Goal: Find specific page/section: Find specific page/section

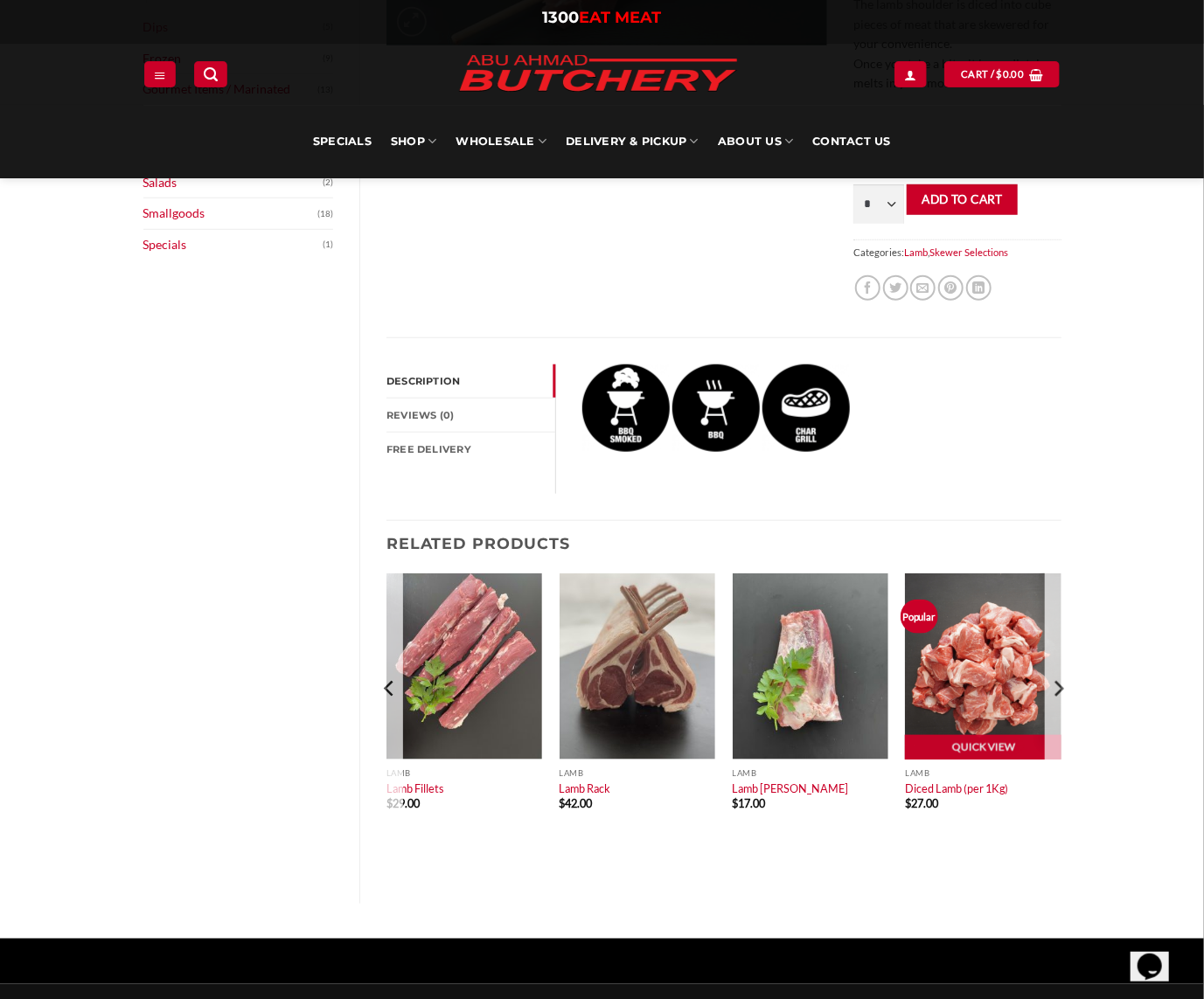
scroll to position [437, 0]
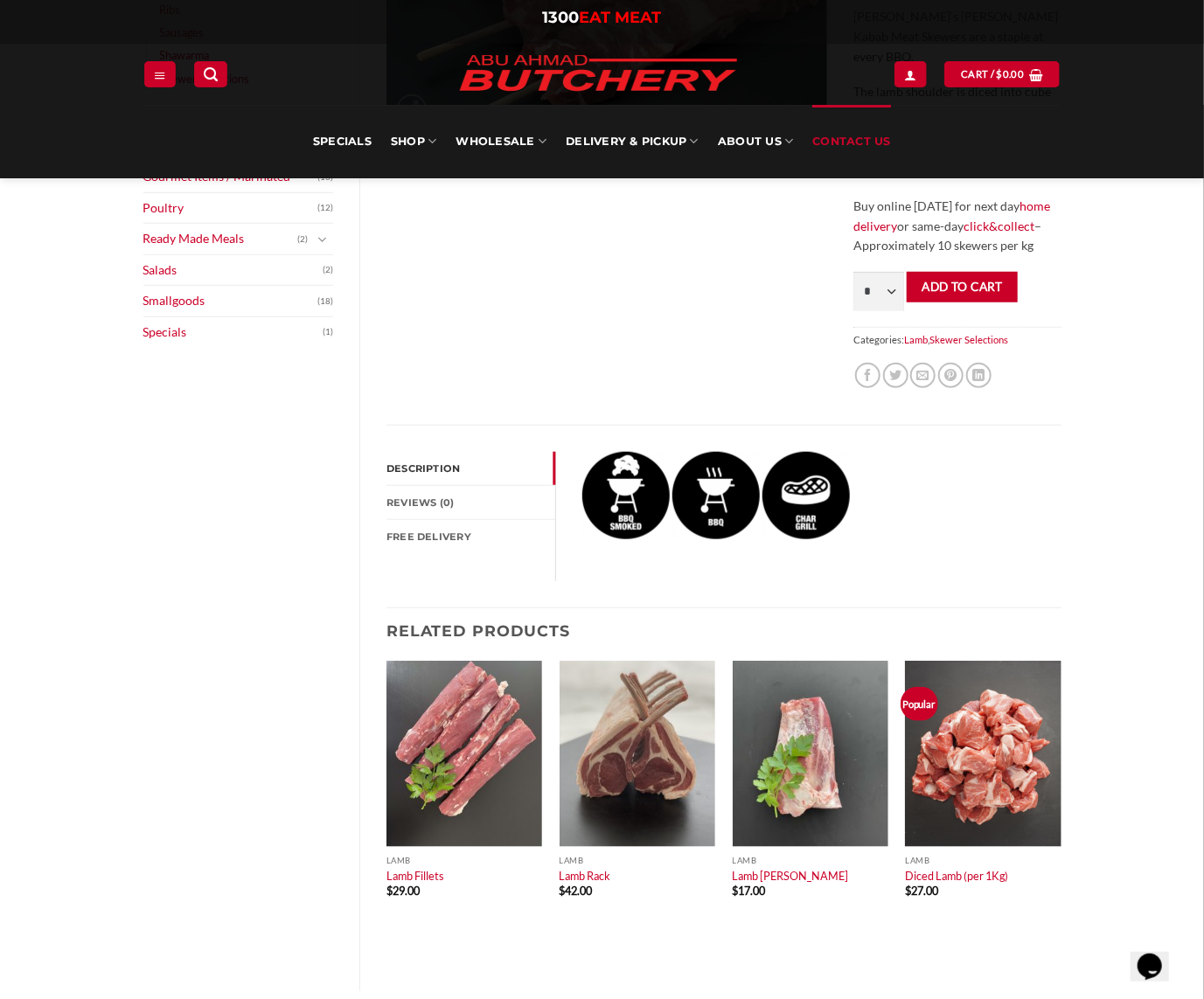
click at [880, 140] on link "Contact Us" at bounding box center [851, 141] width 79 height 73
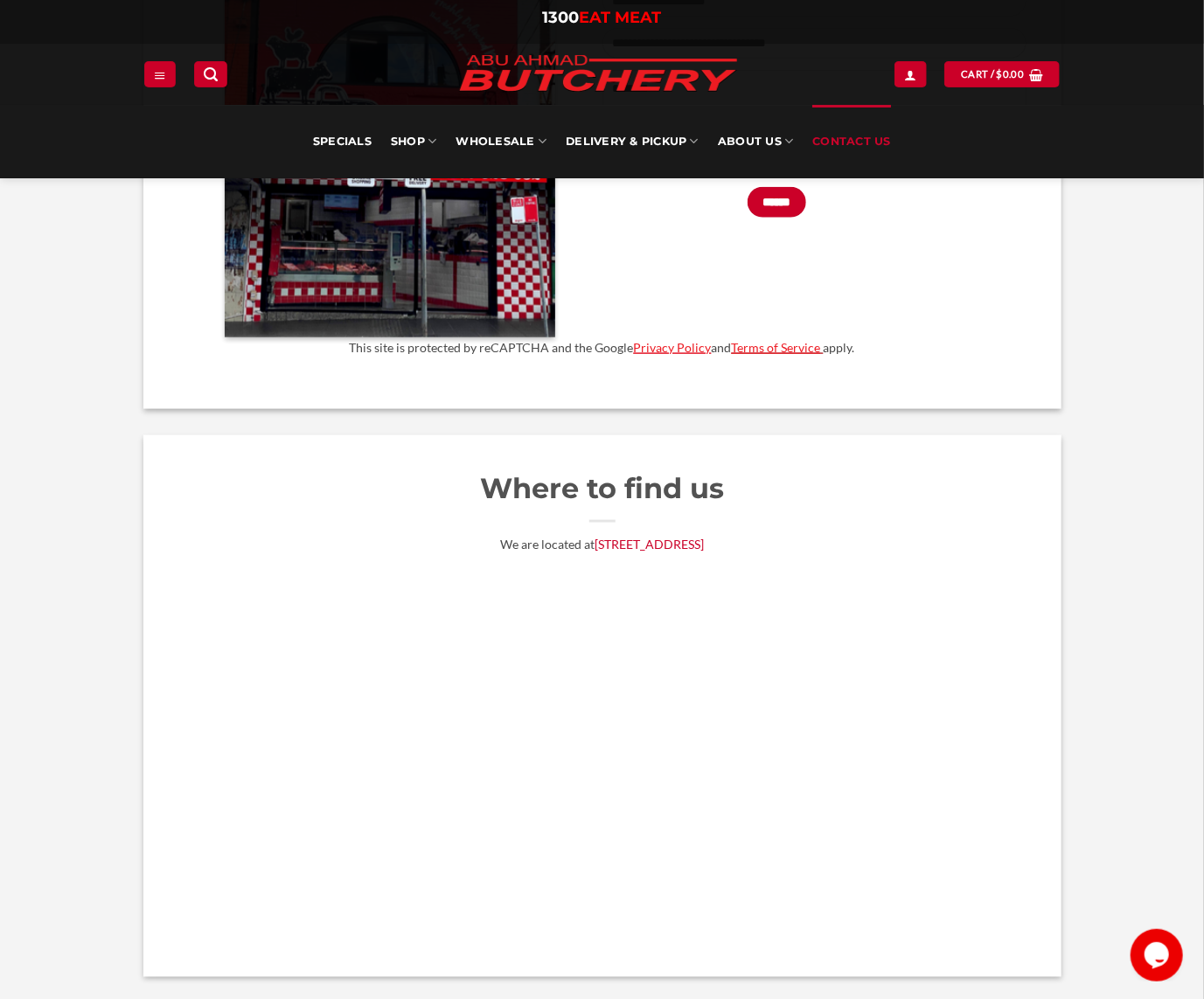
scroll to position [962, 0]
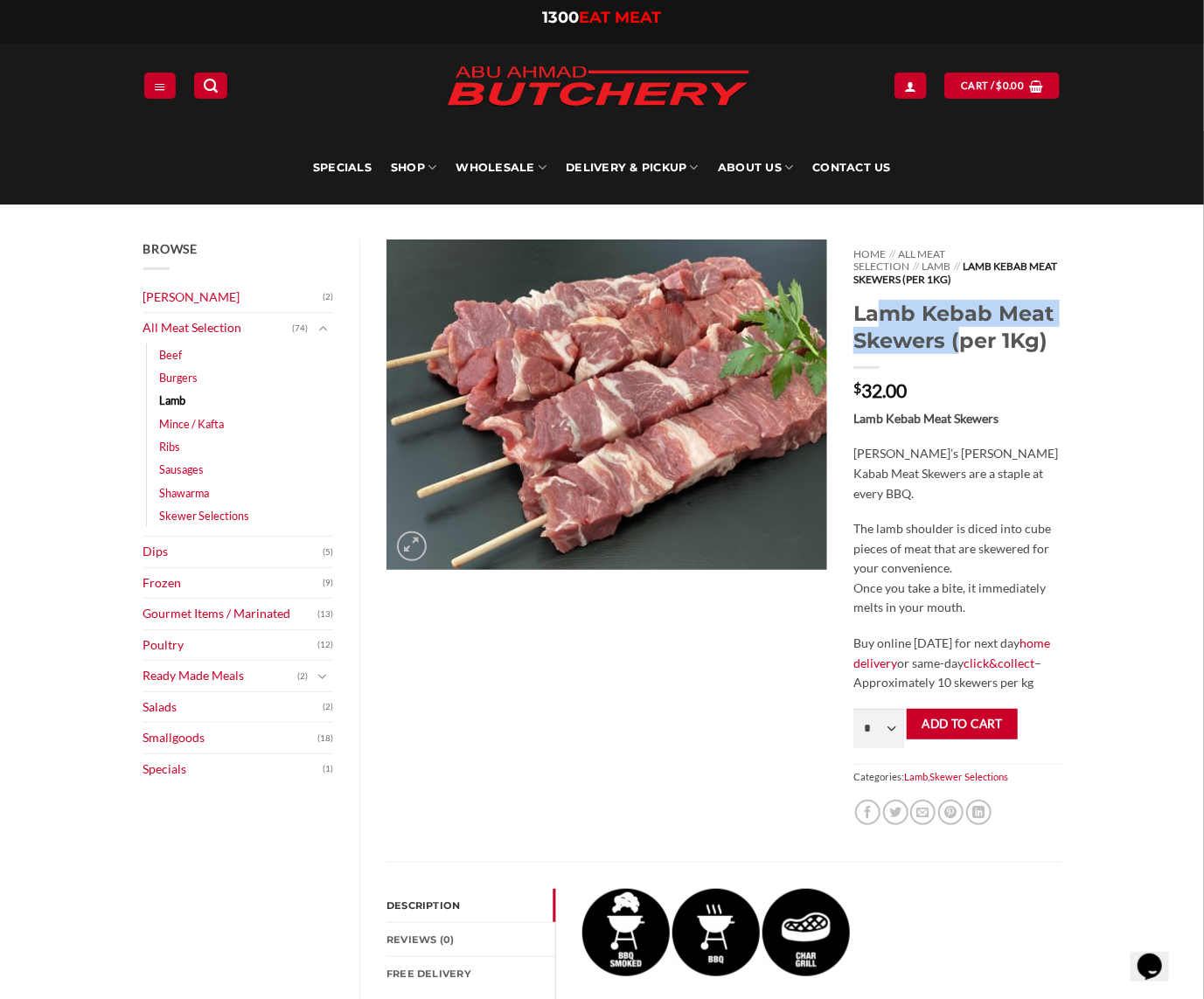
drag, startPoint x: 856, startPoint y: 317, endPoint x: 1033, endPoint y: 351, distance: 180.2
click at [1033, 351] on h1 "Lamb Kebab Meat Skewers (per 1Kg)" at bounding box center [957, 327] width 208 height 54
